Goal: Check status

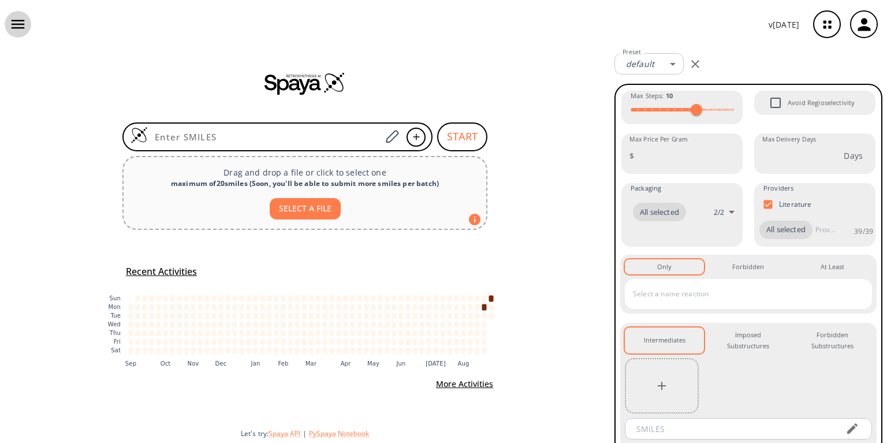
click at [21, 25] on icon "button" at bounding box center [17, 24] width 17 height 17
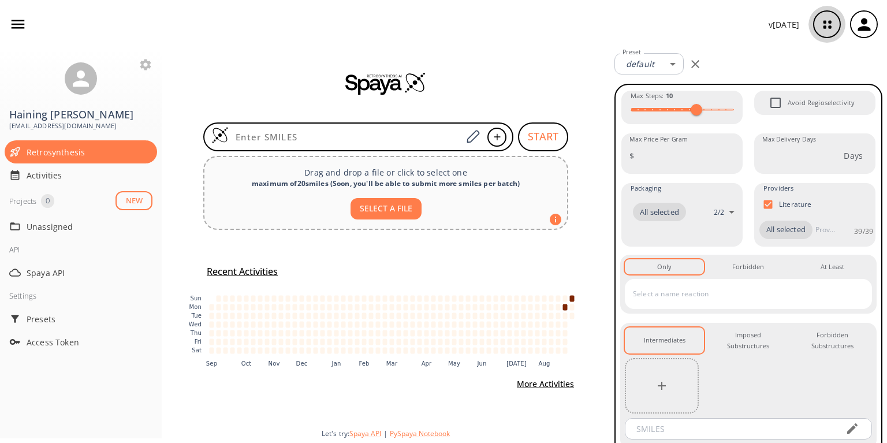
click at [825, 19] on icon "button" at bounding box center [827, 24] width 31 height 31
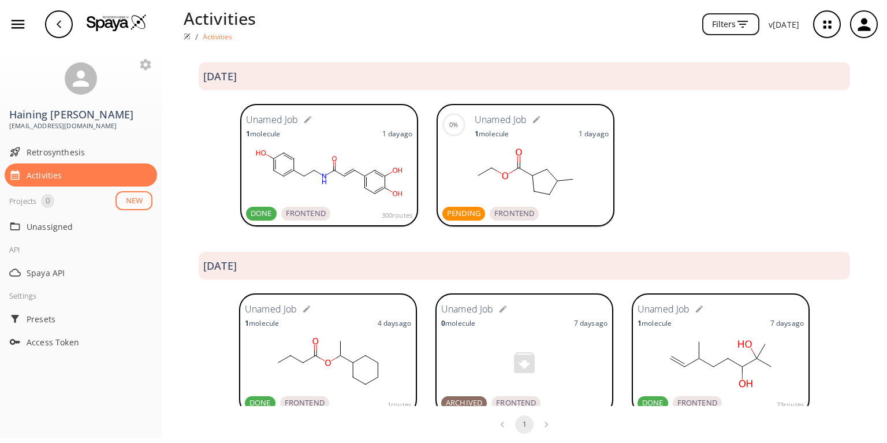
click at [514, 167] on ellipse at bounding box center [518, 167] width 9 height 9
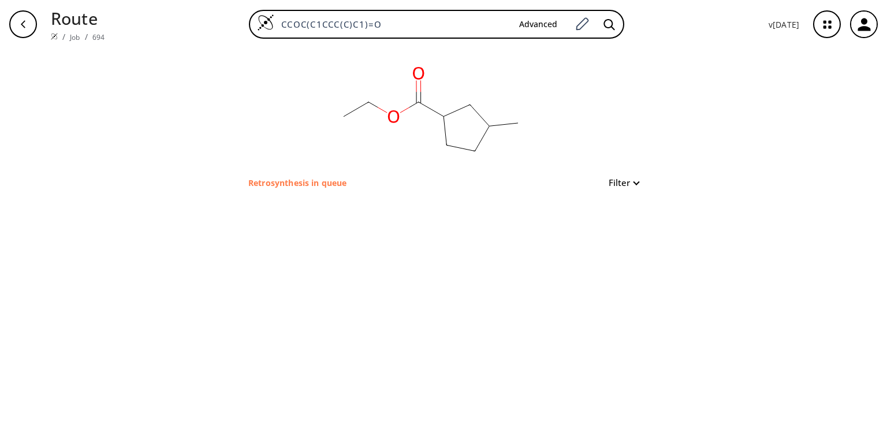
click at [259, 181] on p "Retrosynthesis in queue" at bounding box center [297, 183] width 98 height 12
click at [70, 32] on link "Job" at bounding box center [75, 37] width 10 height 10
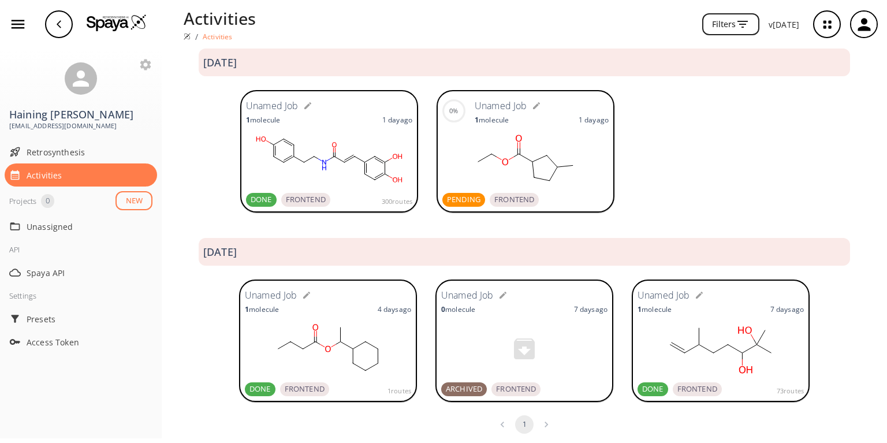
scroll to position [21, 0]
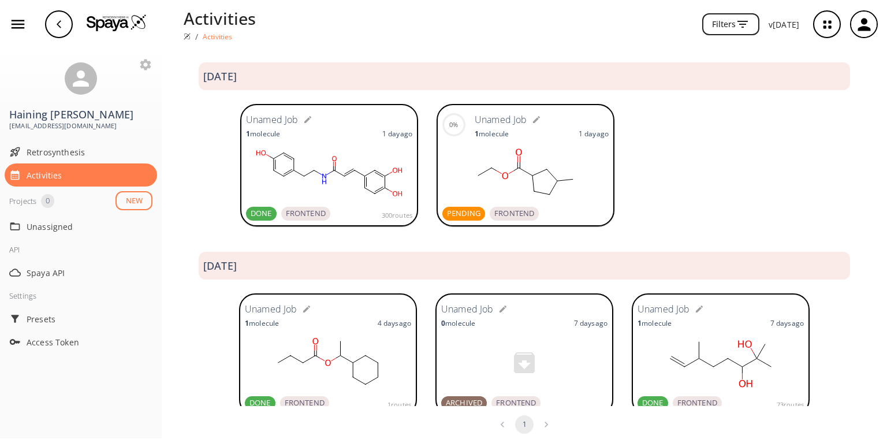
click at [478, 175] on ellipse at bounding box center [477, 175] width 9 height 9
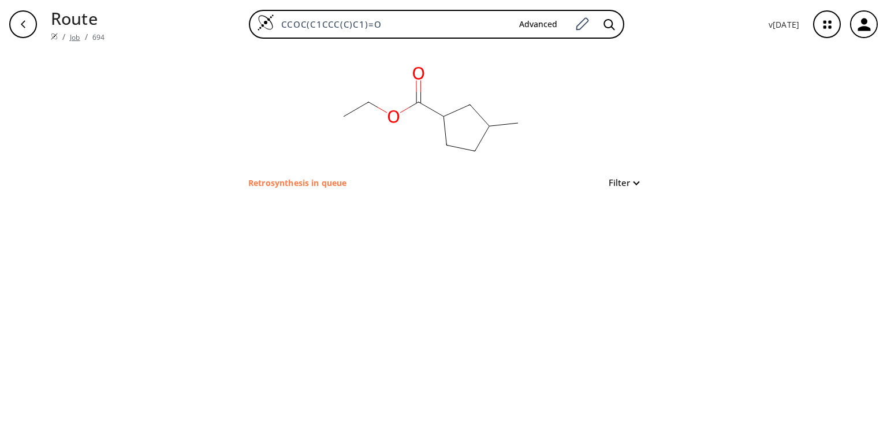
click at [70, 32] on link "Job" at bounding box center [75, 37] width 10 height 10
click at [463, 137] on rect at bounding box center [430, 112] width 231 height 127
drag, startPoint x: 0, startPoint y: 0, endPoint x: 753, endPoint y: 61, distance: 755.5
click at [465, 136] on rect at bounding box center [430, 112] width 231 height 127
click at [821, 17] on icon "button" at bounding box center [827, 24] width 31 height 31
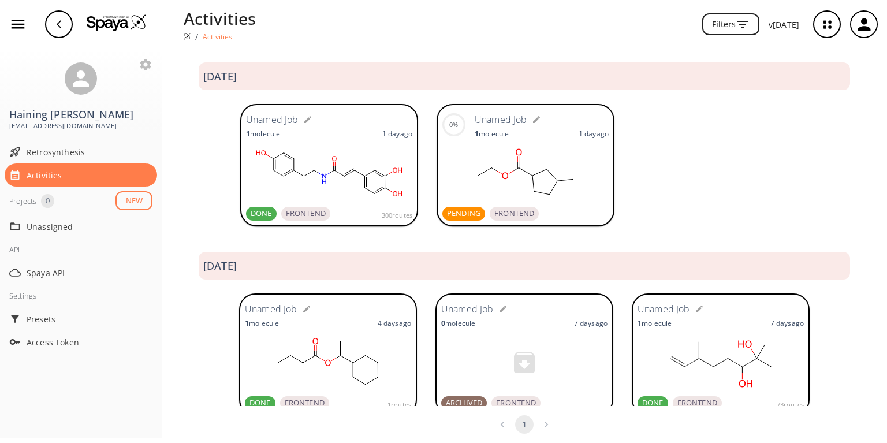
click at [596, 131] on p "1 day ago" at bounding box center [594, 134] width 30 height 10
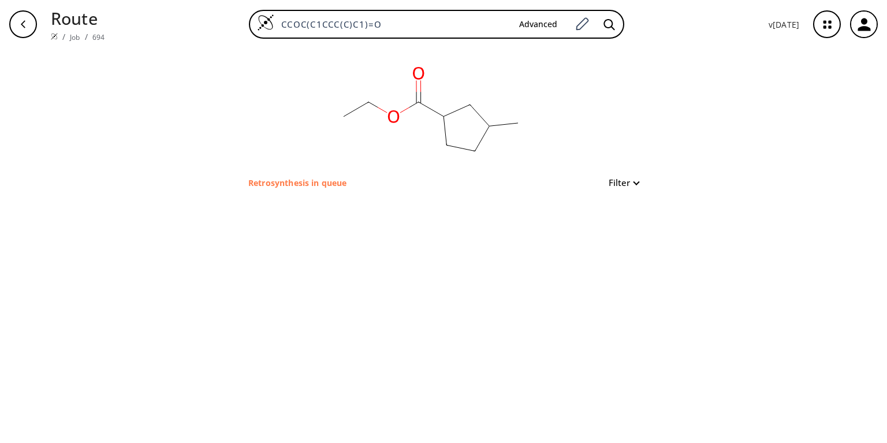
drag, startPoint x: 253, startPoint y: 180, endPoint x: 247, endPoint y: 178, distance: 6.8
click at [252, 180] on p "Retrosynthesis in queue" at bounding box center [297, 183] width 98 height 12
click at [70, 33] on link "Job" at bounding box center [75, 37] width 10 height 10
